Goal: Task Accomplishment & Management: Manage account settings

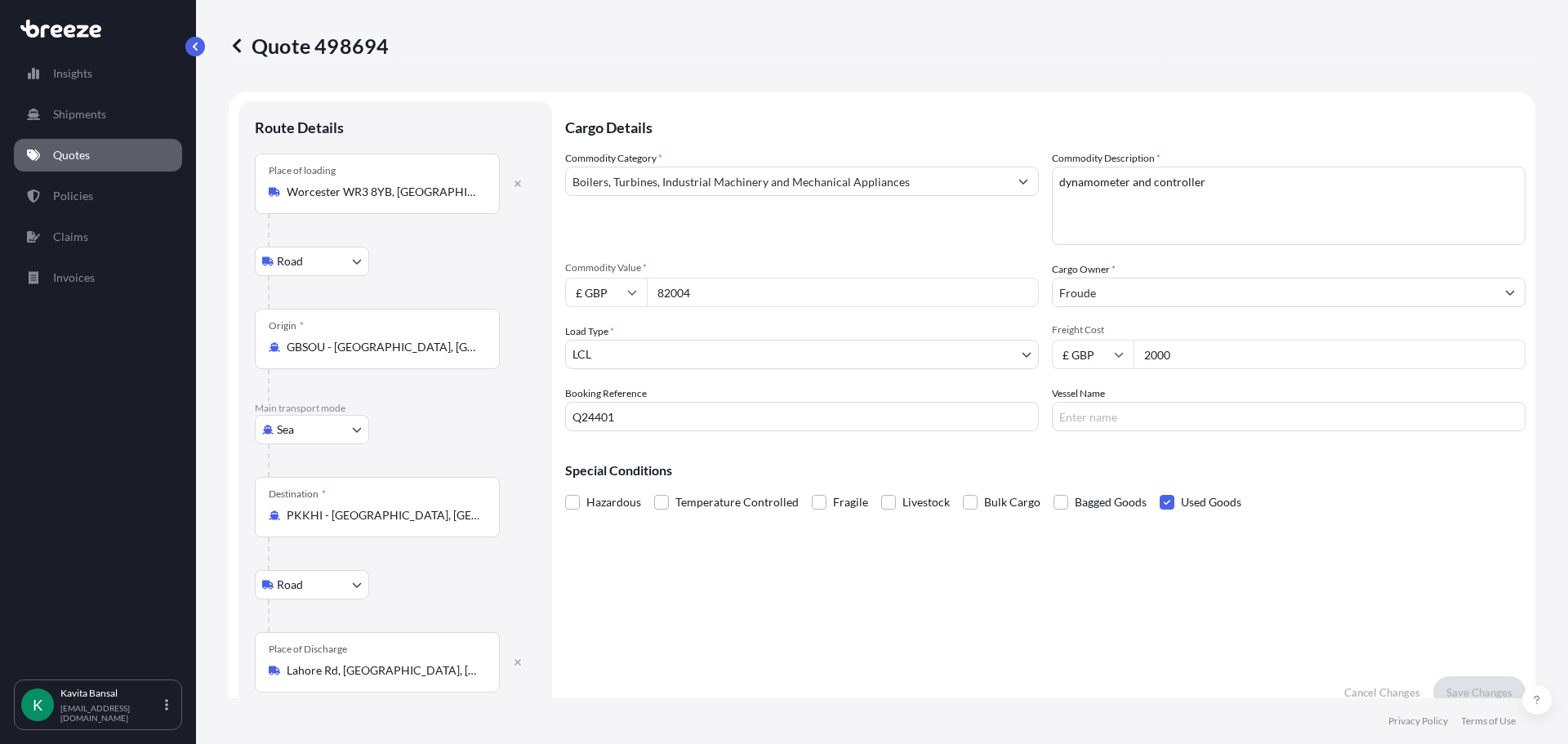
select select "Road"
select select "Sea"
select select "Road"
select select "1"
click at [1211, 361] on input "2000" at bounding box center [1330, 354] width 392 height 30
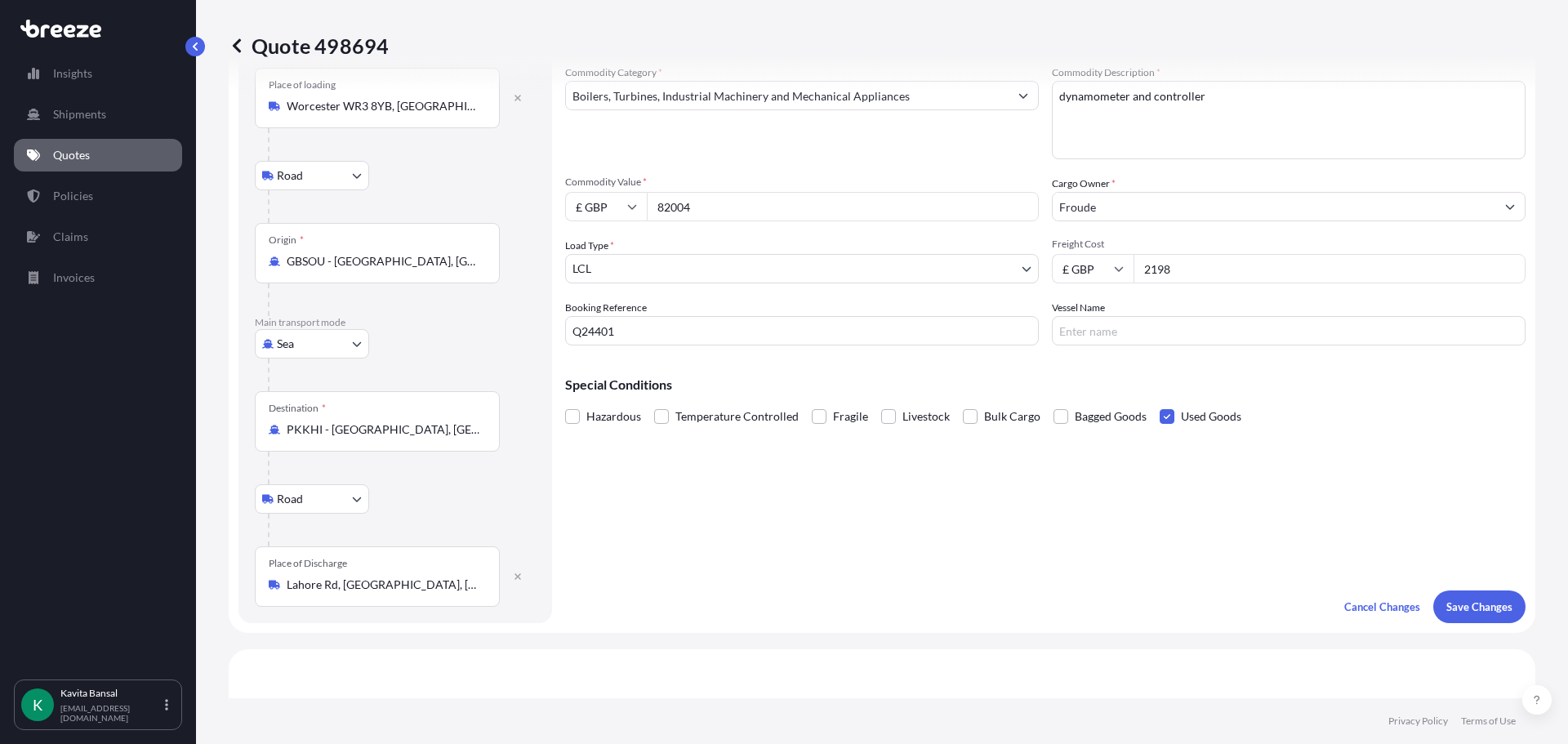
scroll to position [245, 0]
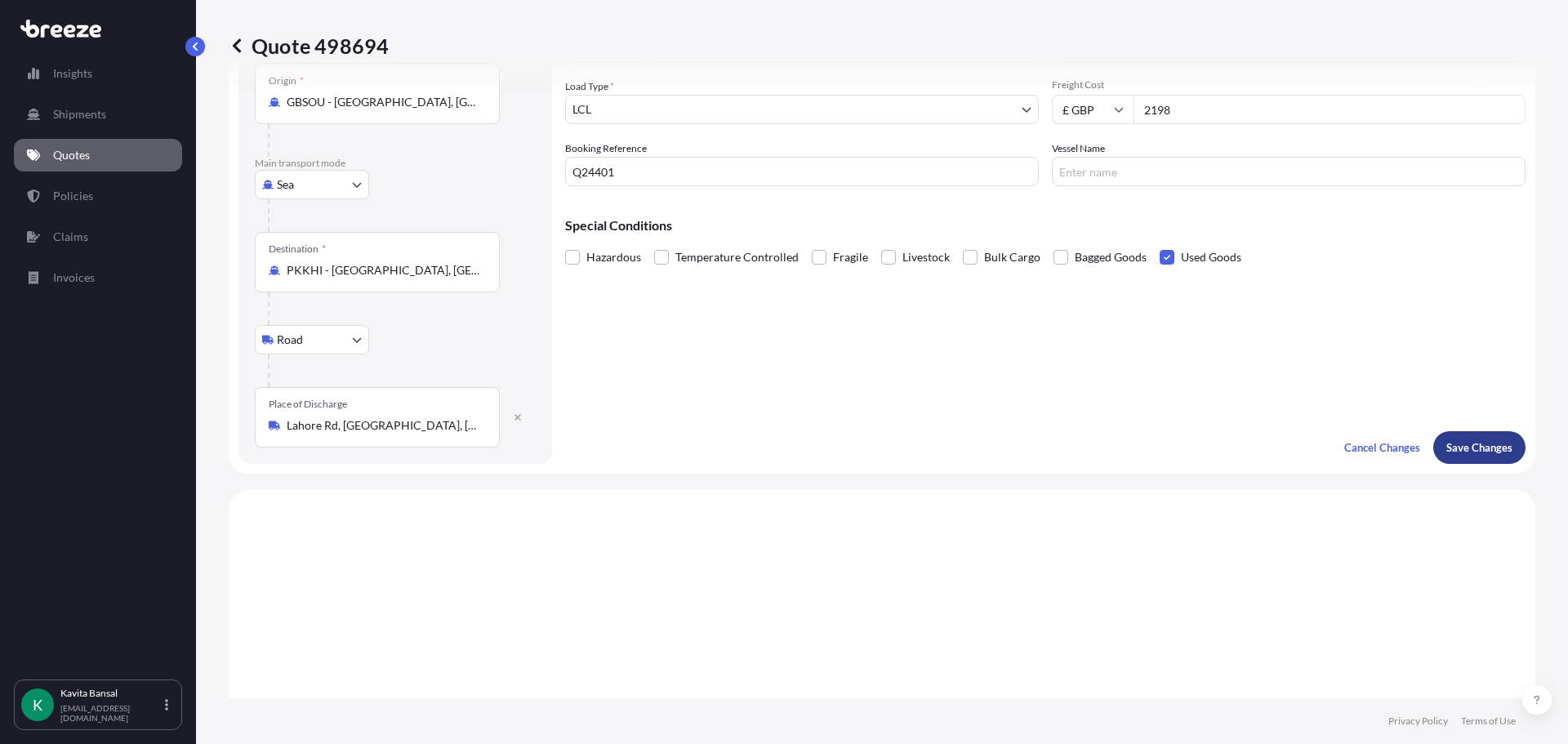
type input "2198"
click at [1486, 457] on button "Save Changes" at bounding box center [1479, 447] width 92 height 32
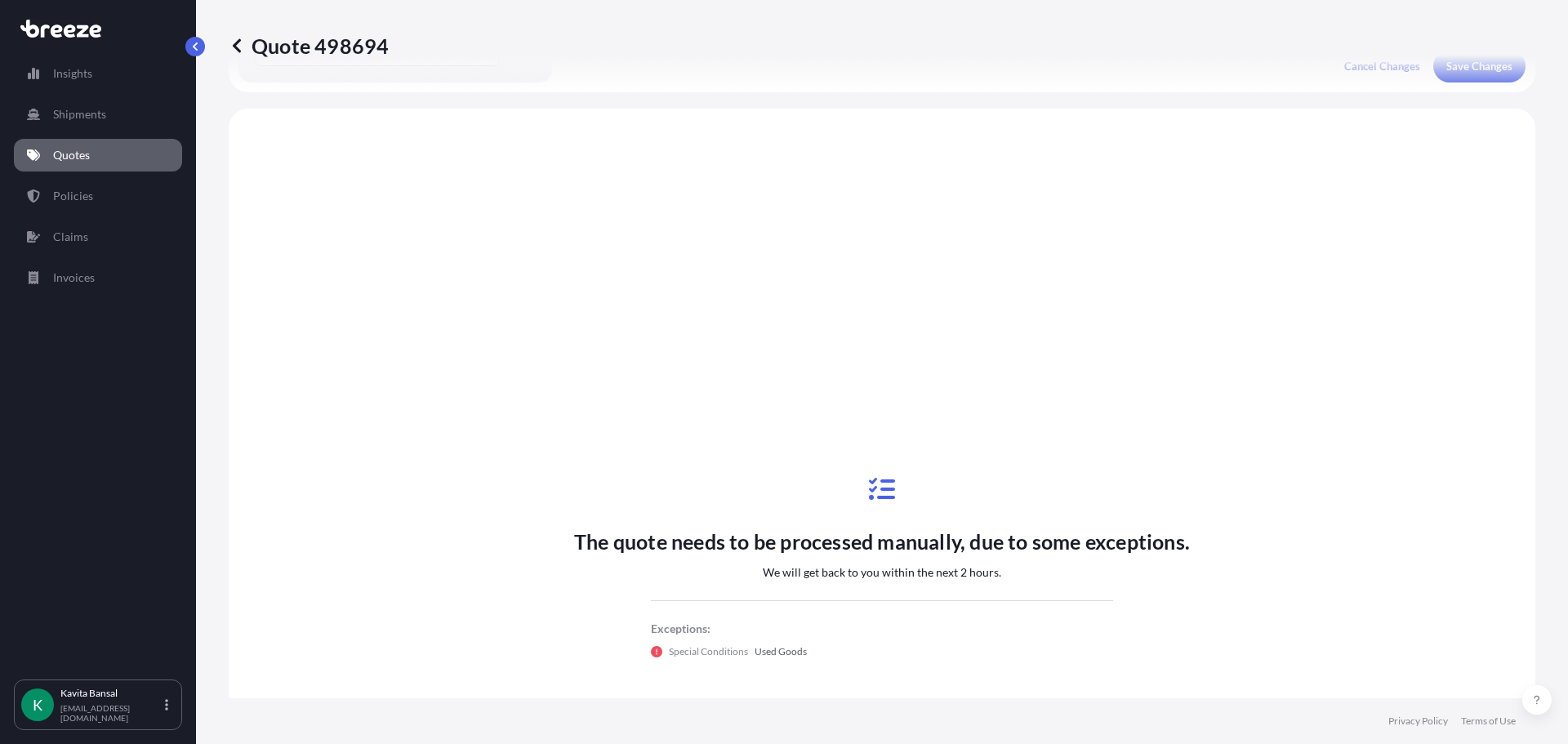
scroll to position [653, 0]
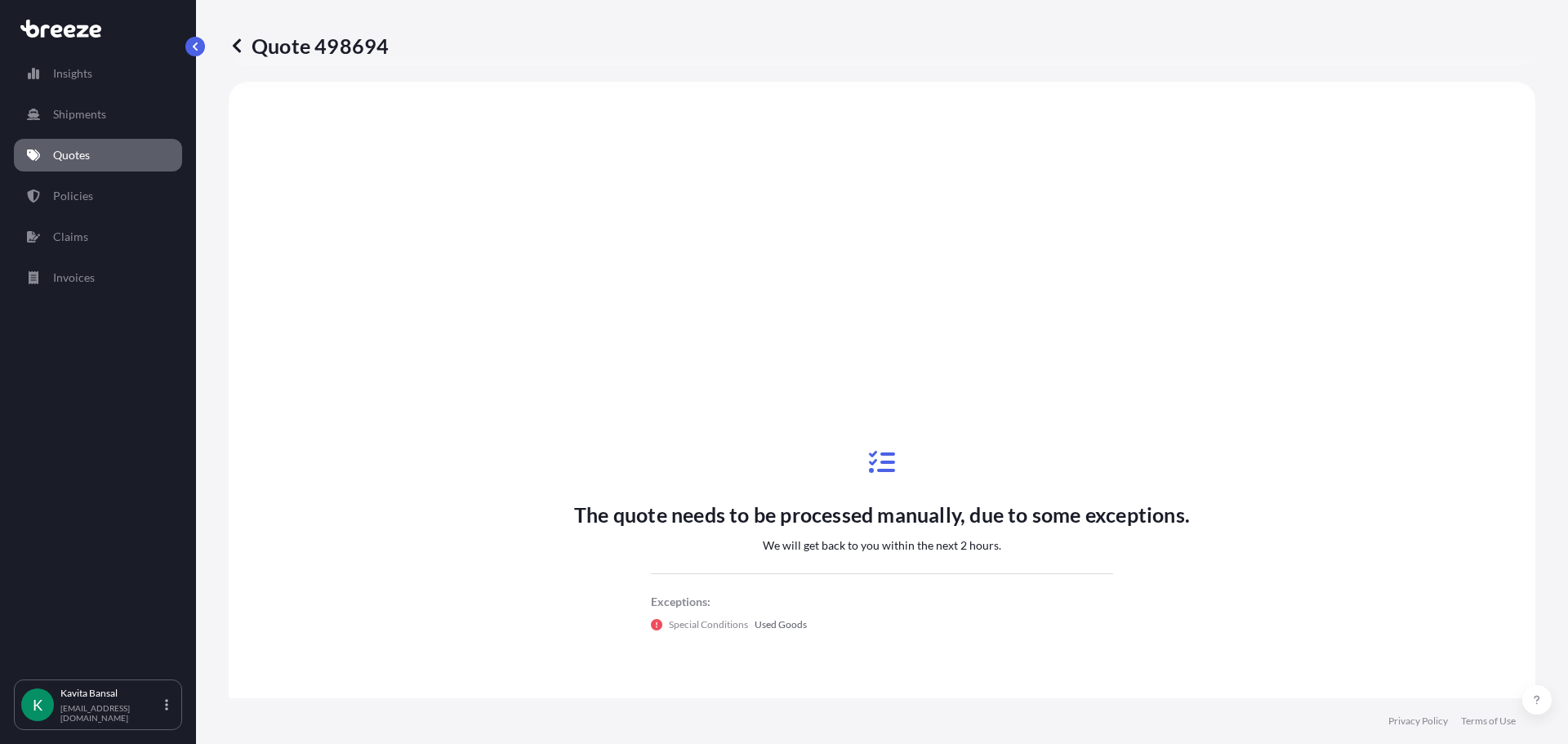
select select "Road"
select select "Sea"
select select "Road"
select select "1"
